Goal: Task Accomplishment & Management: Manage account settings

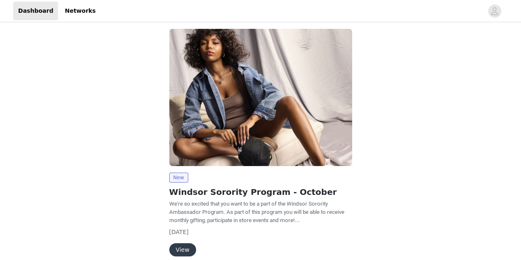
scroll to position [6, 0]
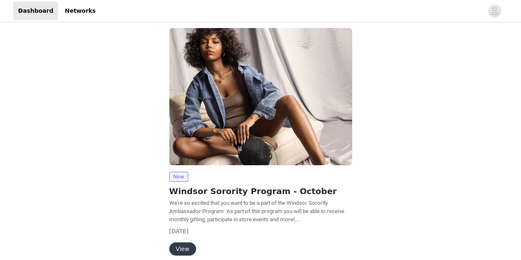
drag, startPoint x: 179, startPoint y: 30, endPoint x: 177, endPoint y: 33, distance: 4.2
click at [177, 33] on img at bounding box center [260, 96] width 183 height 137
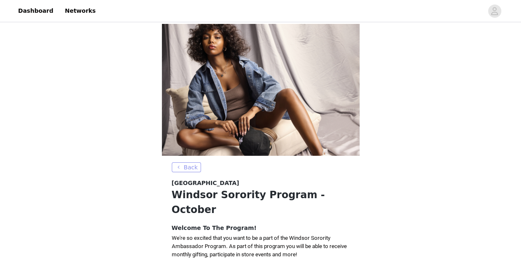
click at [184, 162] on button "Back" at bounding box center [187, 167] width 30 height 10
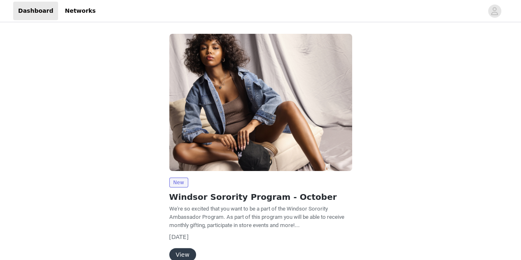
scroll to position [42, 0]
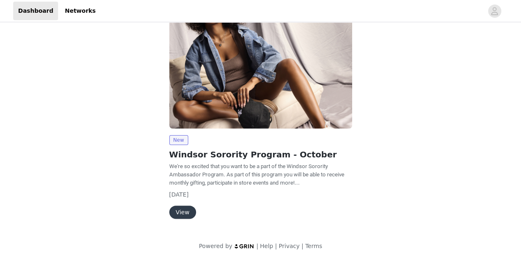
click at [407, 49] on div "New Windsor Sorority Program - October We're so excited that you want to be a p…" at bounding box center [261, 106] width 386 height 241
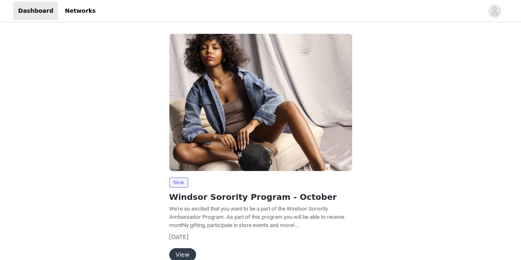
drag, startPoint x: 173, startPoint y: 40, endPoint x: 148, endPoint y: 89, distance: 55.7
click at [148, 89] on div "New Windsor Sorority Program - October We're so excited that you want to be a p…" at bounding box center [261, 149] width 386 height 241
click at [172, 37] on img at bounding box center [260, 102] width 183 height 137
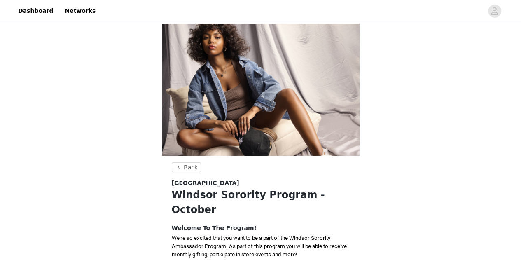
click at [166, 27] on img at bounding box center [261, 90] width 198 height 132
click at [190, 27] on img at bounding box center [261, 90] width 198 height 132
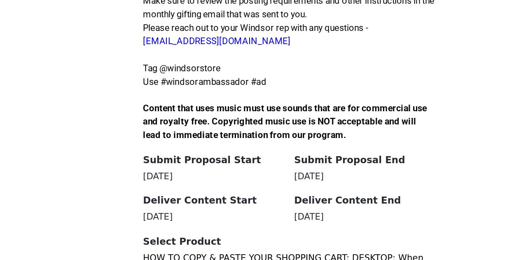
scroll to position [177, 0]
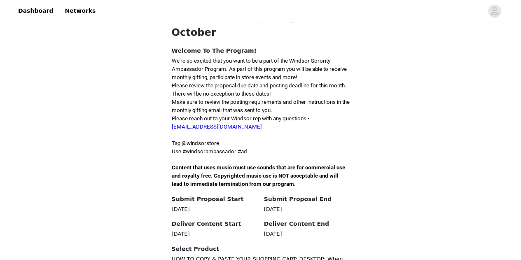
drag, startPoint x: 223, startPoint y: 211, endPoint x: 251, endPoint y: 241, distance: 40.8
click at [251, 241] on div "Back Windsor [GEOGRAPHIC_DATA] Sorority Program - October Welcome To The Progra…" at bounding box center [260, 122] width 521 height 551
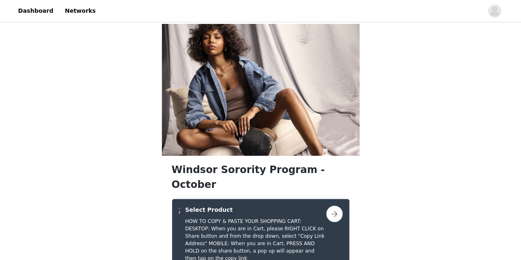
click at [33, 9] on link "Dashboard" at bounding box center [35, 11] width 45 height 19
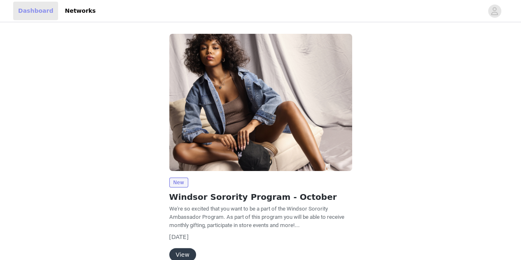
scroll to position [42, 0]
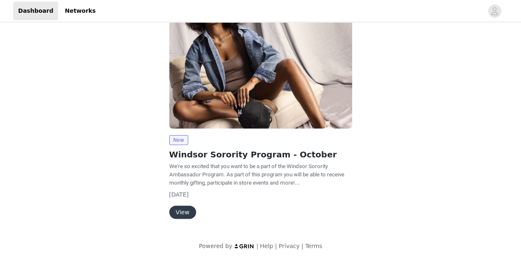
click at [187, 209] on button "View" at bounding box center [182, 212] width 27 height 13
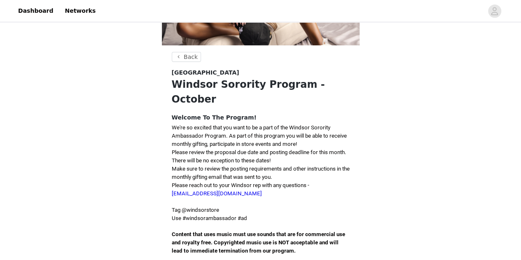
scroll to position [110, 0]
click at [201, 191] on link "[EMAIL_ADDRESS][DOMAIN_NAME]" at bounding box center [217, 194] width 90 height 6
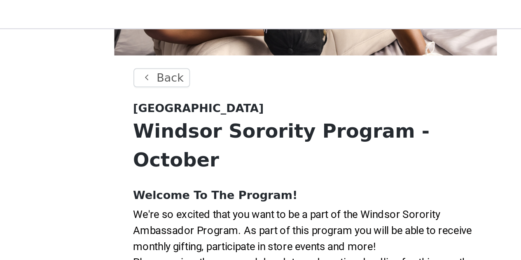
scroll to position [120, 0]
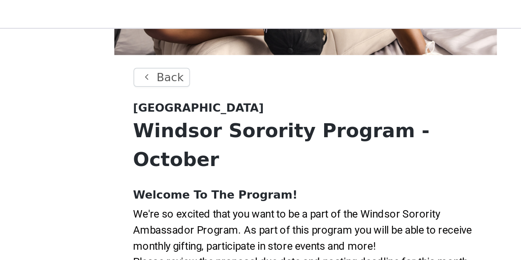
drag, startPoint x: 244, startPoint y: 48, endPoint x: 168, endPoint y: 46, distance: 75.8
click at [168, 46] on section "Back Windsor [GEOGRAPHIC_DATA] Sorority Program - October Welcome To The Progra…" at bounding box center [261, 228] width 198 height 373
copy link "[EMAIL_ADDRESS][DOMAIN_NAME]"
click at [218, 188] on p at bounding box center [261, 192] width 178 height 8
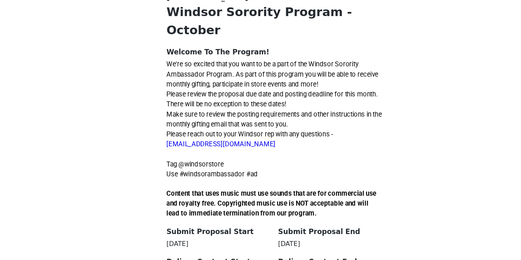
scroll to position [178, 0]
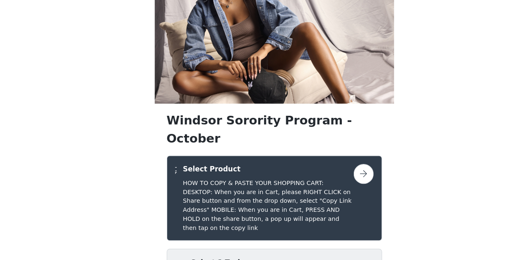
scroll to position [26, 0]
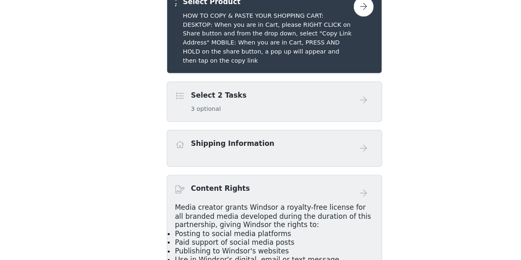
scroll to position [163, 0]
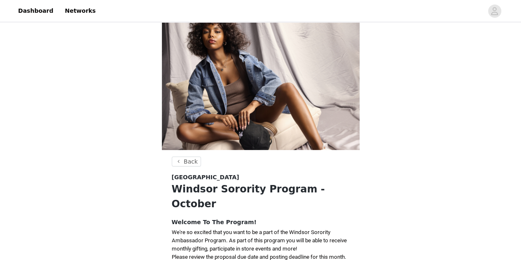
scroll to position [13, 0]
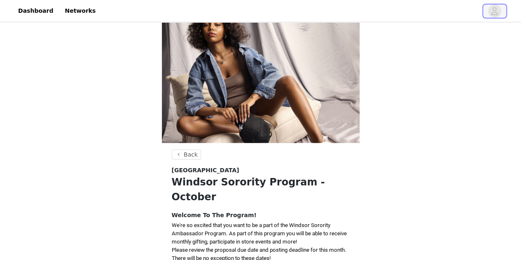
click at [496, 8] on icon "avatar" at bounding box center [495, 11] width 7 height 8
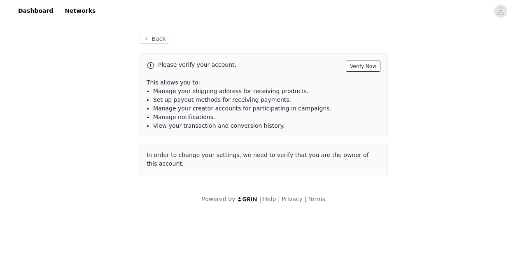
click at [359, 64] on button "Verify Now" at bounding box center [363, 66] width 35 height 11
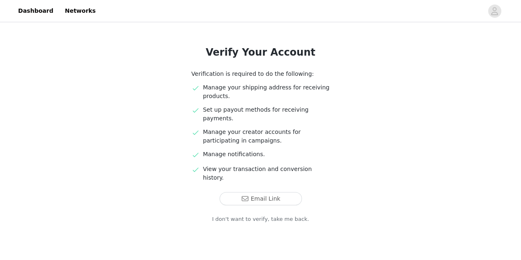
scroll to position [45, 0]
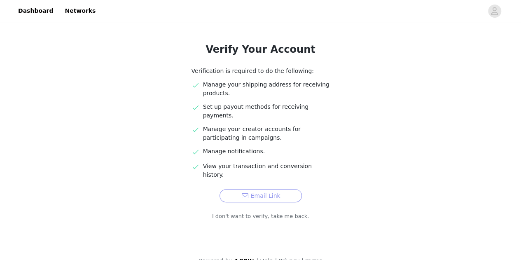
click at [263, 189] on button "Email Link" at bounding box center [261, 195] width 82 height 13
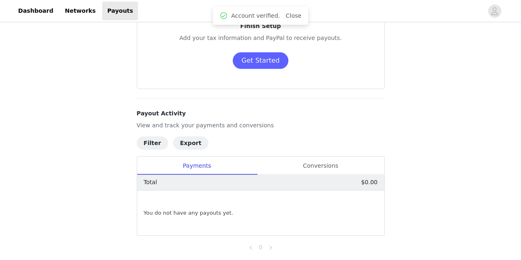
scroll to position [56, 0]
click at [318, 163] on div "Conversions" at bounding box center [320, 165] width 127 height 19
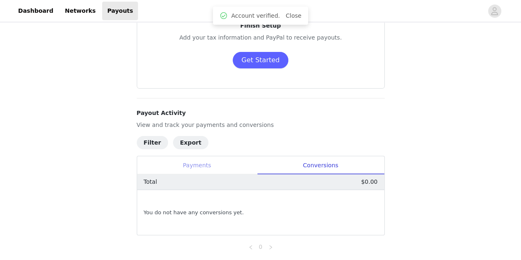
click at [217, 165] on div "Payments" at bounding box center [197, 165] width 120 height 19
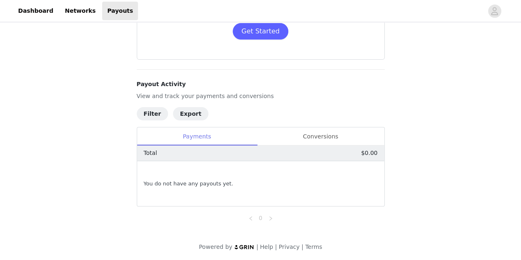
scroll to position [84, 0]
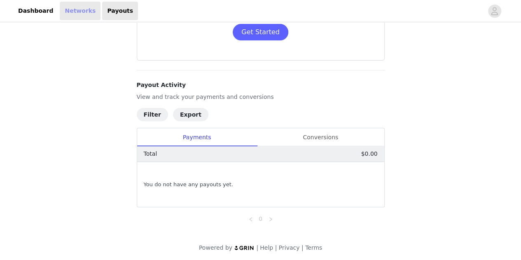
click at [69, 9] on link "Networks" at bounding box center [80, 11] width 41 height 19
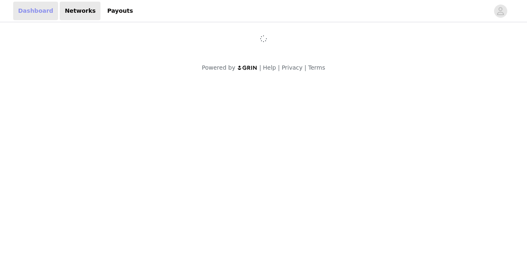
click at [44, 8] on link "Dashboard" at bounding box center [35, 11] width 45 height 19
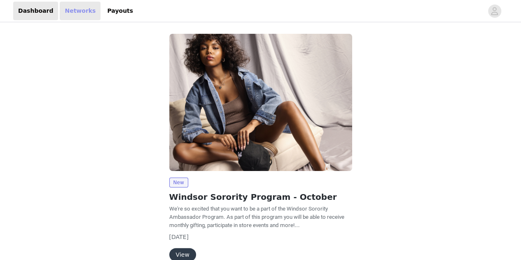
click at [68, 14] on link "Networks" at bounding box center [80, 11] width 41 height 19
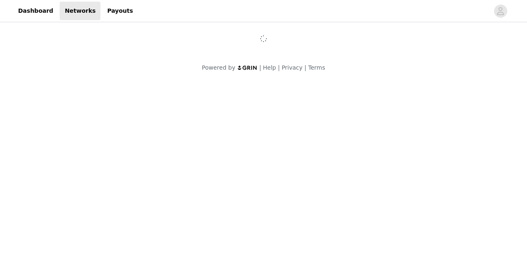
drag, startPoint x: 68, startPoint y: 14, endPoint x: 47, endPoint y: 72, distance: 60.9
click at [47, 72] on div "Powered by | Help | Privacy | Terms" at bounding box center [263, 72] width 527 height 19
click at [504, 10] on icon "avatar" at bounding box center [501, 11] width 8 height 13
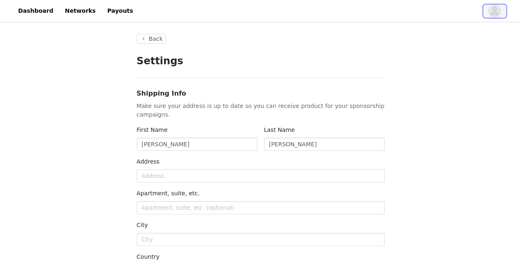
type input "+1 (United States)"
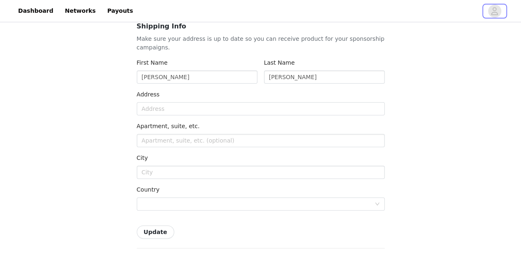
scroll to position [68, 0]
click at [185, 108] on input "text" at bounding box center [261, 108] width 248 height 13
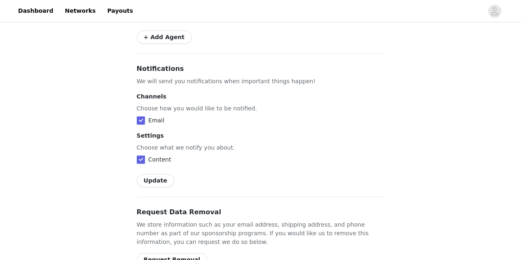
scroll to position [518, 0]
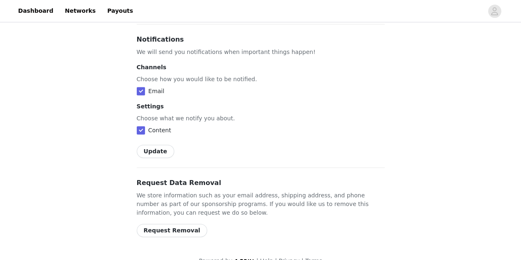
click at [154, 114] on p "Choose what we notify you about." at bounding box center [261, 118] width 248 height 9
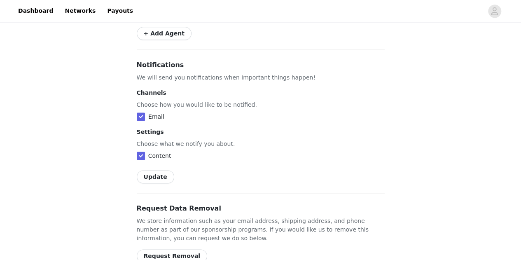
scroll to position [491, 0]
click at [154, 171] on button "Update" at bounding box center [156, 177] width 38 height 13
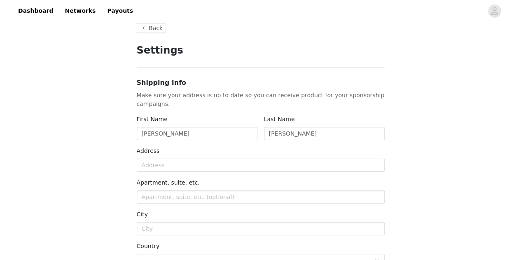
scroll to position [10, 0]
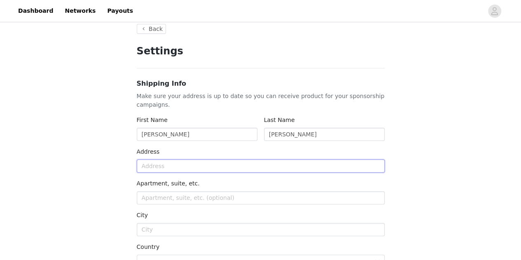
click at [146, 170] on input "text" at bounding box center [261, 165] width 248 height 13
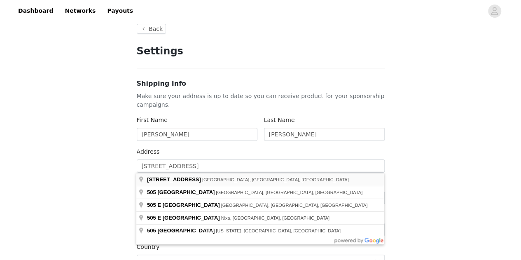
type input "505 E St Louis St"
type input "Springfield"
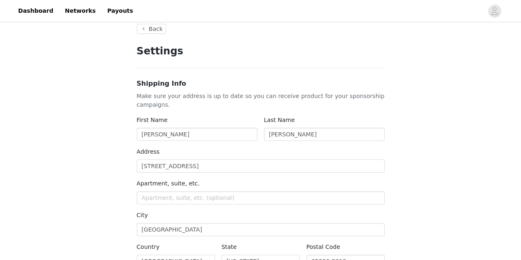
scroll to position [45, 0]
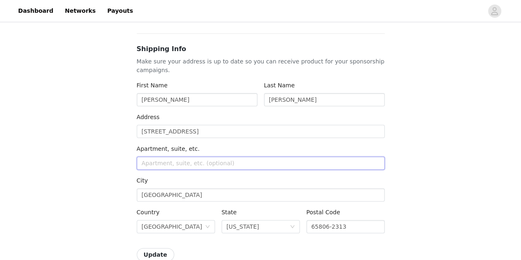
click at [174, 162] on input "text" at bounding box center [261, 163] width 248 height 13
type input "455"
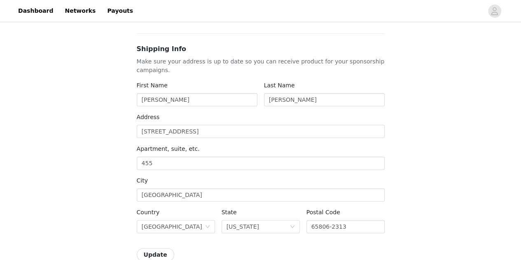
click at [167, 187] on div "City" at bounding box center [261, 182] width 248 height 12
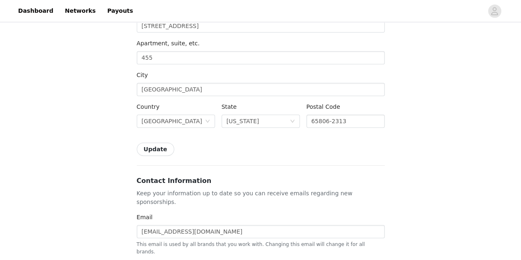
scroll to position [150, 0]
drag, startPoint x: 346, startPoint y: 118, endPoint x: 330, endPoint y: 120, distance: 16.1
click at [330, 120] on input "65806-2313" at bounding box center [346, 121] width 78 height 13
type input "65806"
click at [324, 134] on div "Shipping Info Make sure your address is up to date so you can receive product f…" at bounding box center [261, 47] width 248 height 217
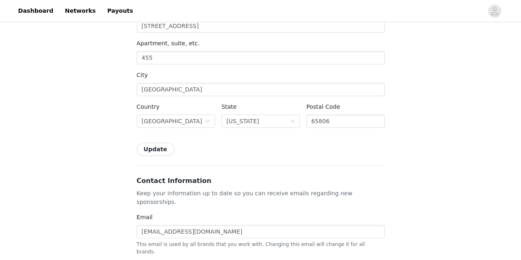
click at [151, 149] on button "Update" at bounding box center [156, 149] width 38 height 13
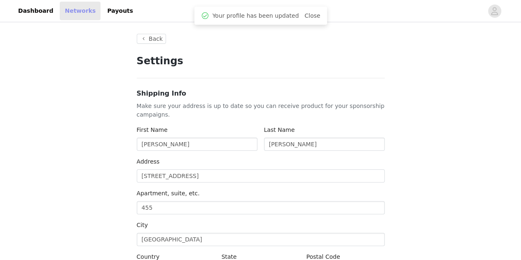
click at [70, 7] on link "Networks" at bounding box center [80, 11] width 41 height 19
